Goal: Task Accomplishment & Management: Manage account settings

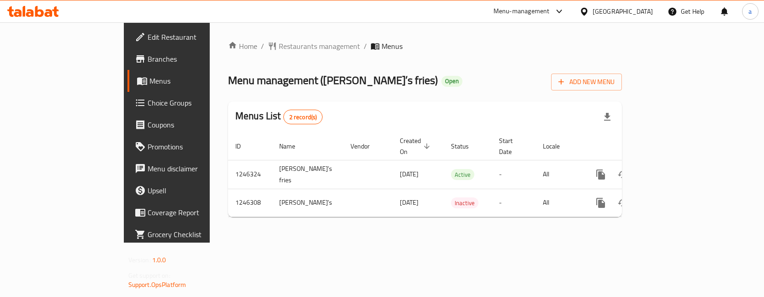
click at [148, 104] on span "Choice Groups" at bounding box center [196, 102] width 96 height 11
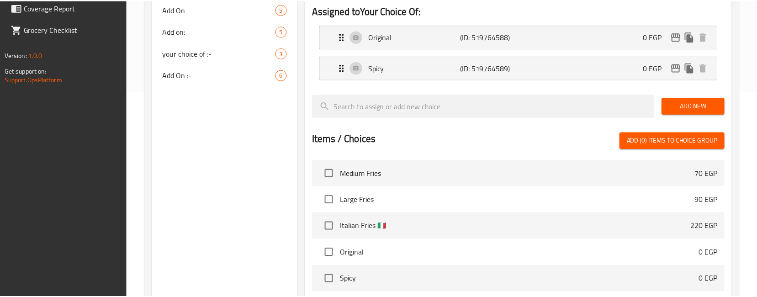
scroll to position [343, 0]
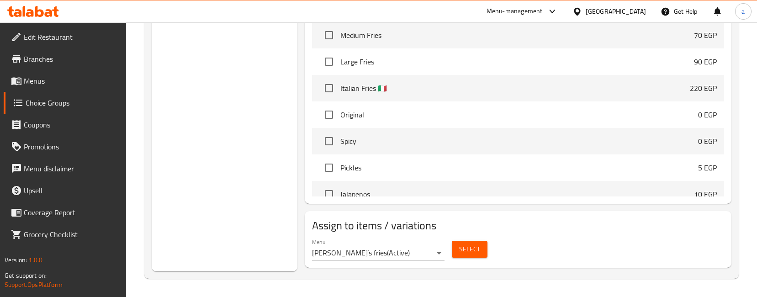
click at [234, 163] on div "Choice Groups Your Choice Of: 2 Add on 1 Add On 5 Add on: 5 your choice of :- 3…" at bounding box center [225, 16] width 146 height 512
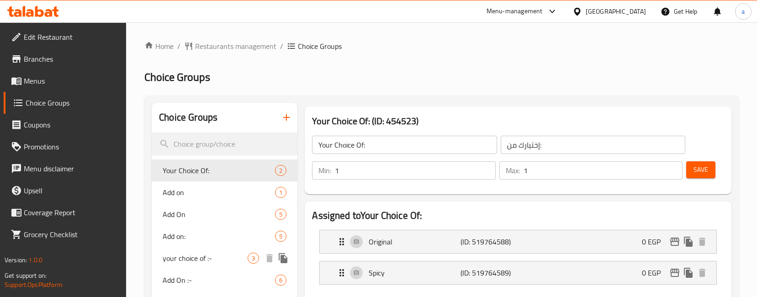
scroll to position [46, 0]
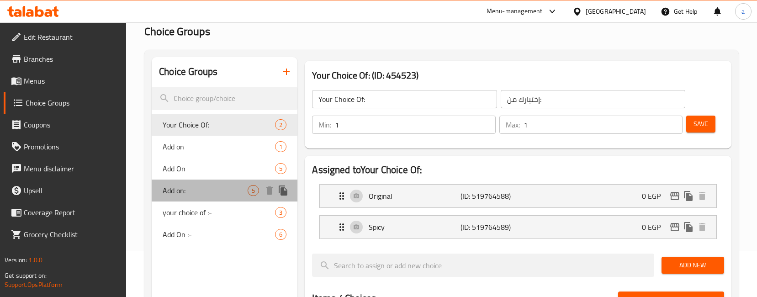
click at [185, 187] on span "Add on:" at bounding box center [205, 190] width 85 height 11
type input "Add on:"
type input "أضافات:"
type input "0"
type input "5"
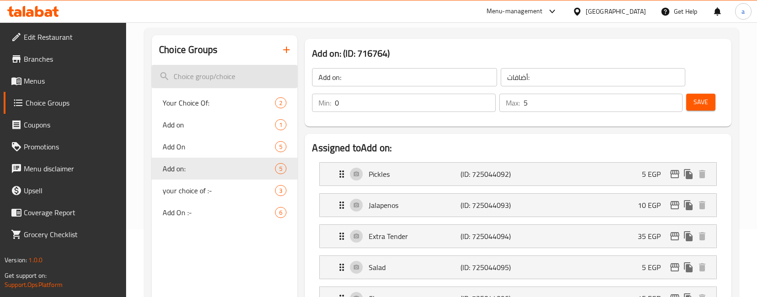
scroll to position [0, 0]
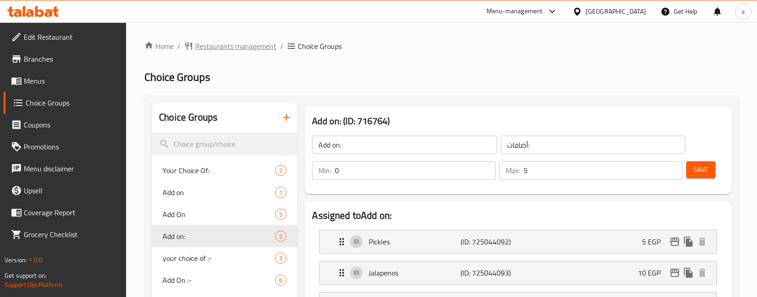
click at [234, 47] on span "Restaurants management" at bounding box center [235, 46] width 81 height 11
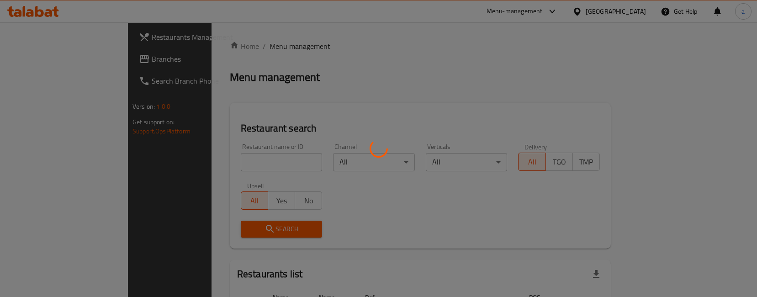
click at [37, 61] on div at bounding box center [378, 148] width 757 height 297
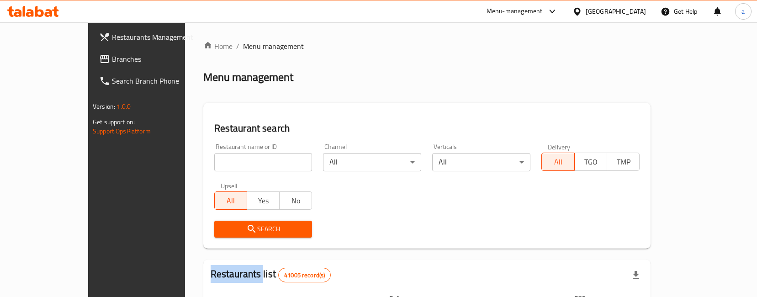
drag, startPoint x: 37, startPoint y: 61, endPoint x: 91, endPoint y: 84, distance: 58.0
click at [112, 61] on span "Branches" at bounding box center [160, 58] width 96 height 11
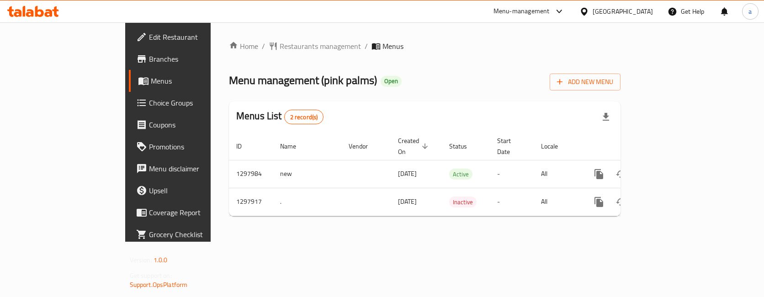
click at [149, 98] on span "Choice Groups" at bounding box center [197, 102] width 96 height 11
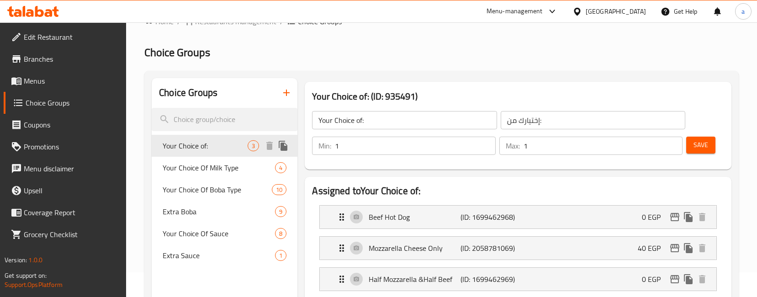
scroll to position [46, 0]
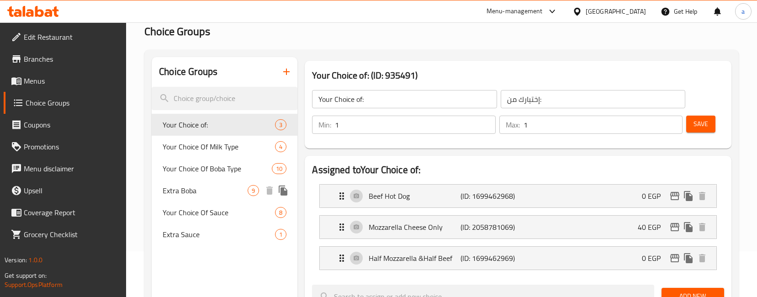
click at [191, 196] on span "Extra Boba" at bounding box center [205, 190] width 85 height 11
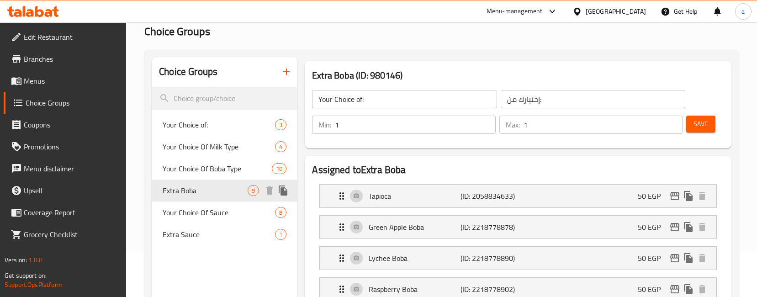
type input "Extra Boba"
type input "اكسترا بوبا"
type input "0"
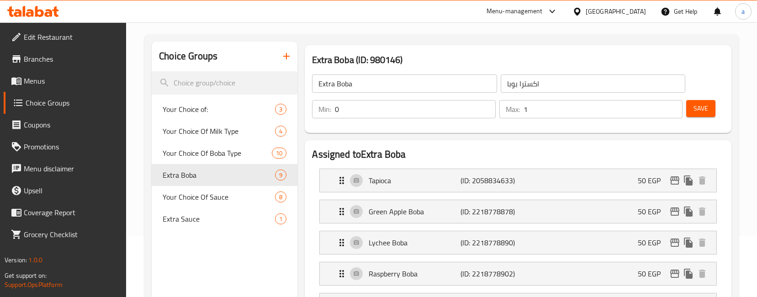
scroll to position [58, 0]
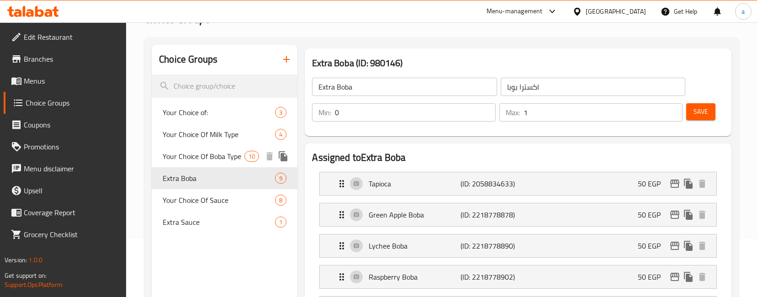
drag, startPoint x: 210, startPoint y: 157, endPoint x: 281, endPoint y: 173, distance: 73.2
click at [210, 157] on span "Your Choice Of Boba Type" at bounding box center [204, 156] width 82 height 11
type input "Your Choice Of Boba Type"
type input "بوبا"
type input "1"
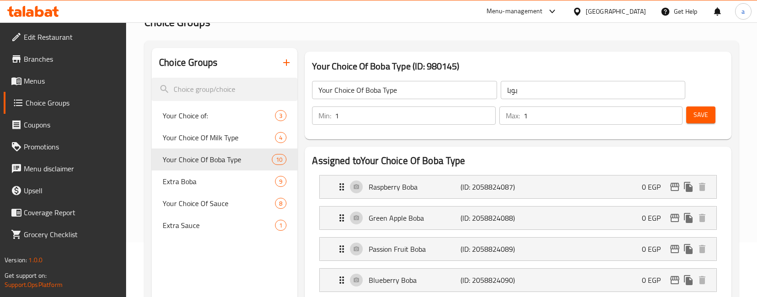
scroll to position [0, 0]
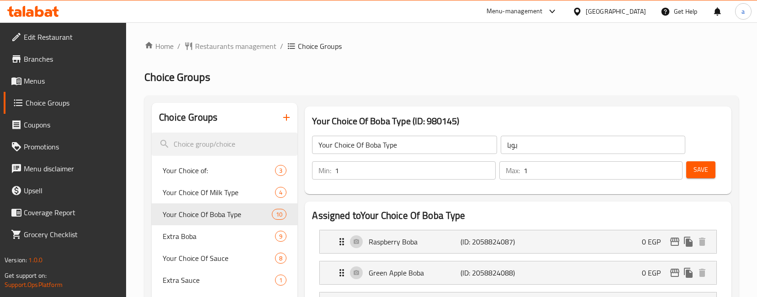
click at [243, 50] on span "Restaurants management" at bounding box center [235, 46] width 81 height 11
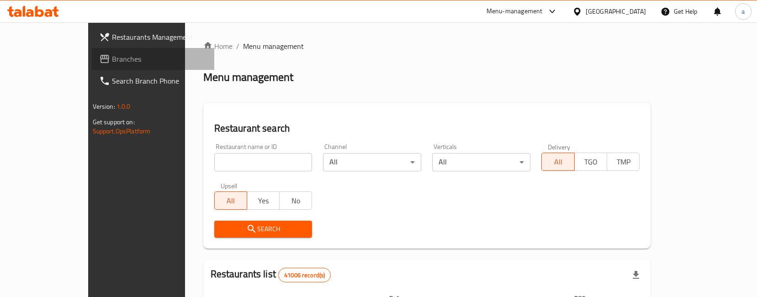
click at [112, 64] on span "Branches" at bounding box center [160, 58] width 96 height 11
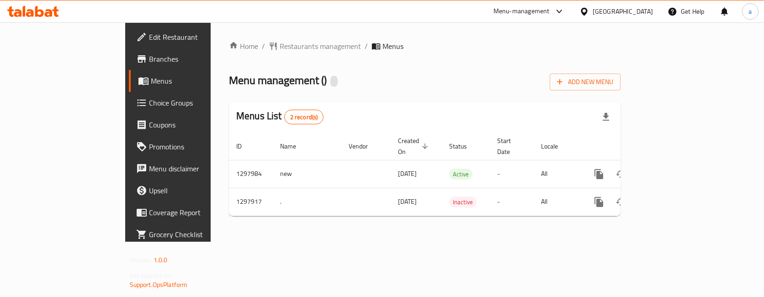
click at [149, 102] on span "Choice Groups" at bounding box center [197, 102] width 96 height 11
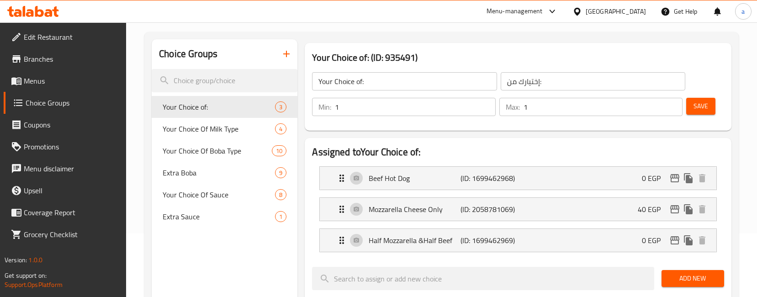
scroll to position [137, 0]
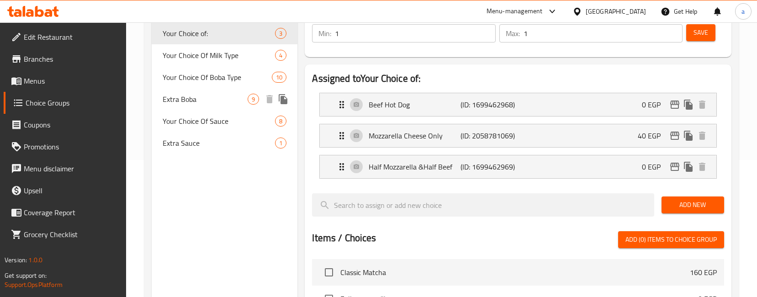
click at [192, 102] on span "Extra Boba" at bounding box center [205, 99] width 85 height 11
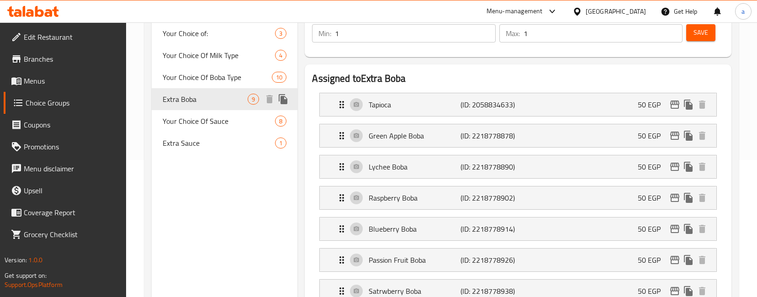
type input "Extra Boba"
type input "اكسترا بوبا"
type input "0"
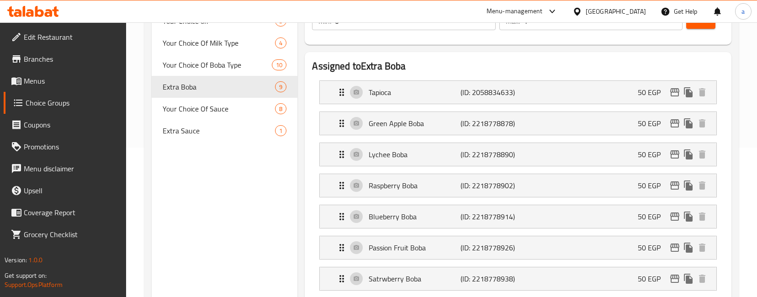
scroll to position [58, 0]
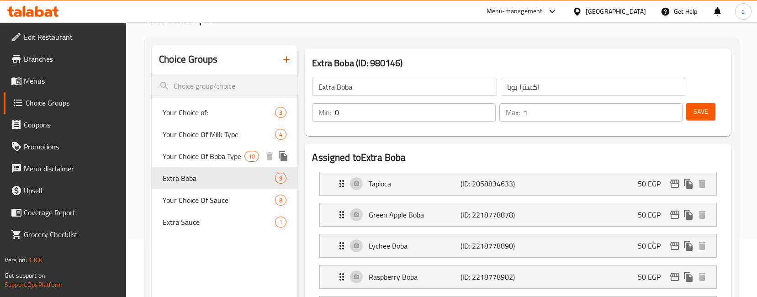
click at [220, 159] on span "Your Choice Of Boba Type" at bounding box center [204, 156] width 82 height 11
type input "Your Choice Of Boba Type"
type input "بوبا"
type input "1"
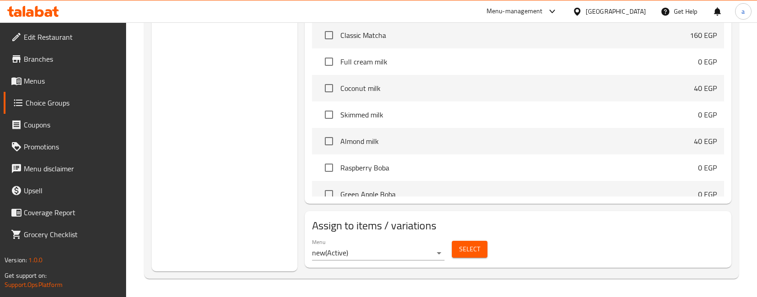
scroll to position [411, 0]
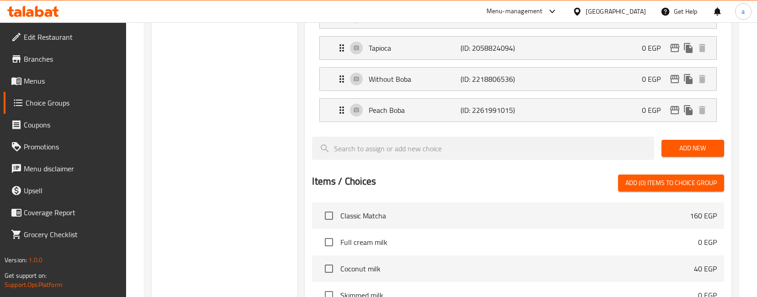
click at [255, 140] on div "Choice Groups Your Choice of: 3 Your Choice Of Milk Type 4 Your Choice Of Boba …" at bounding box center [225, 72] width 146 height 760
click at [246, 204] on div "Choice Groups Your Choice of: 3 Your Choice Of Milk Type 4 Your Choice Of Boba …" at bounding box center [225, 72] width 146 height 760
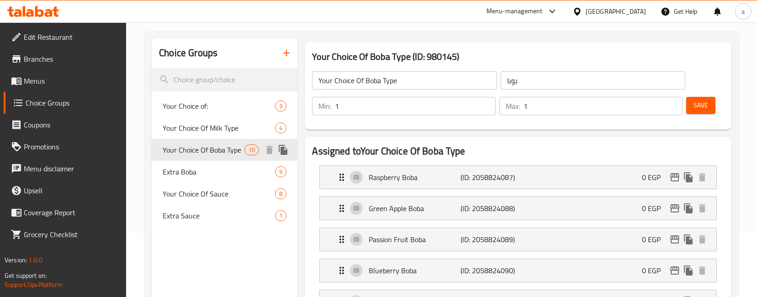
scroll to position [0, 0]
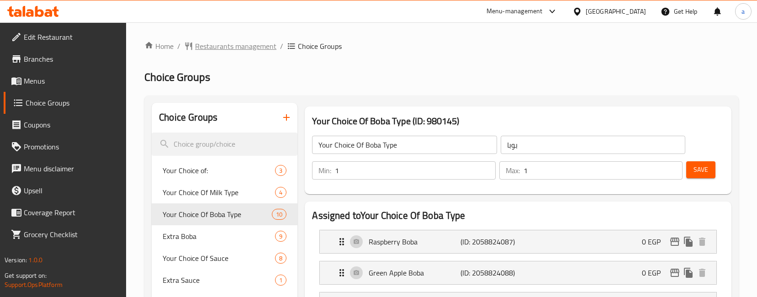
click at [213, 48] on span "Restaurants management" at bounding box center [235, 46] width 81 height 11
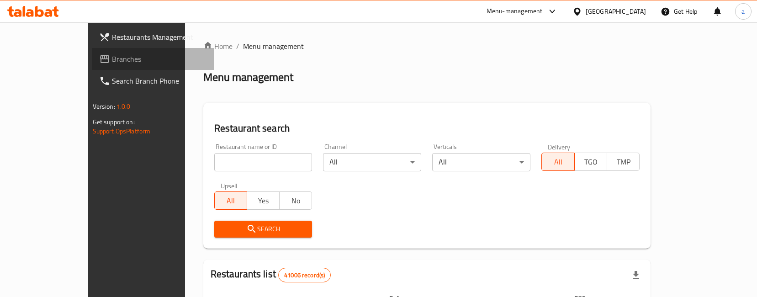
click at [112, 59] on span "Branches" at bounding box center [160, 58] width 96 height 11
